Goal: Find specific page/section: Find specific page/section

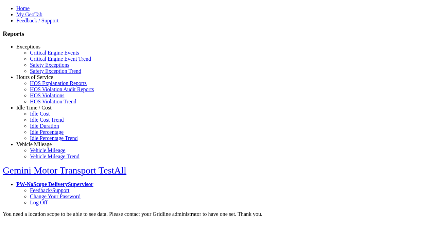
click at [39, 50] on link "Exceptions" at bounding box center [28, 47] width 24 height 6
click at [44, 56] on link "Critical Engine Events" at bounding box center [54, 53] width 49 height 6
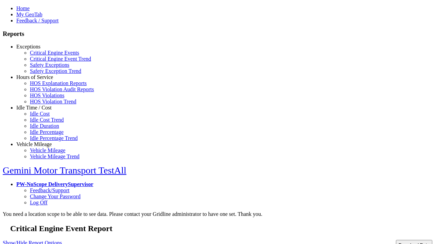
type input "**********"
